Goal: Task Accomplishment & Management: Manage account settings

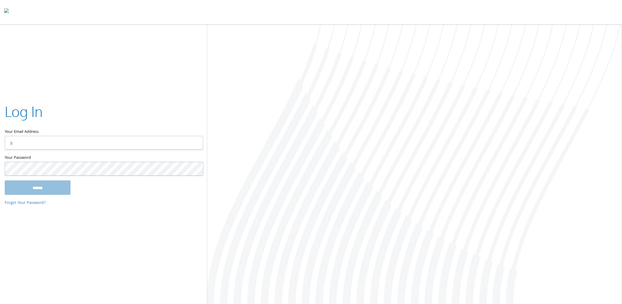
type input "**********"
click at [63, 189] on input "******" at bounding box center [38, 187] width 66 height 14
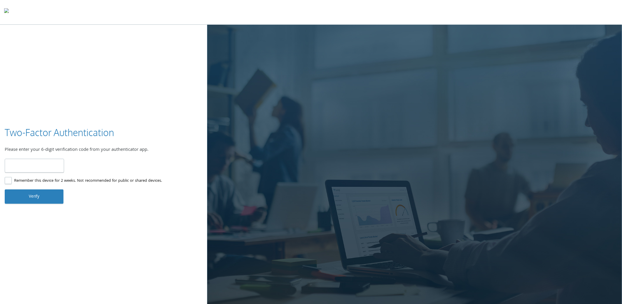
click at [24, 165] on input "number" at bounding box center [34, 166] width 59 height 14
type input "******"
